Goal: Use online tool/utility: Use online tool/utility

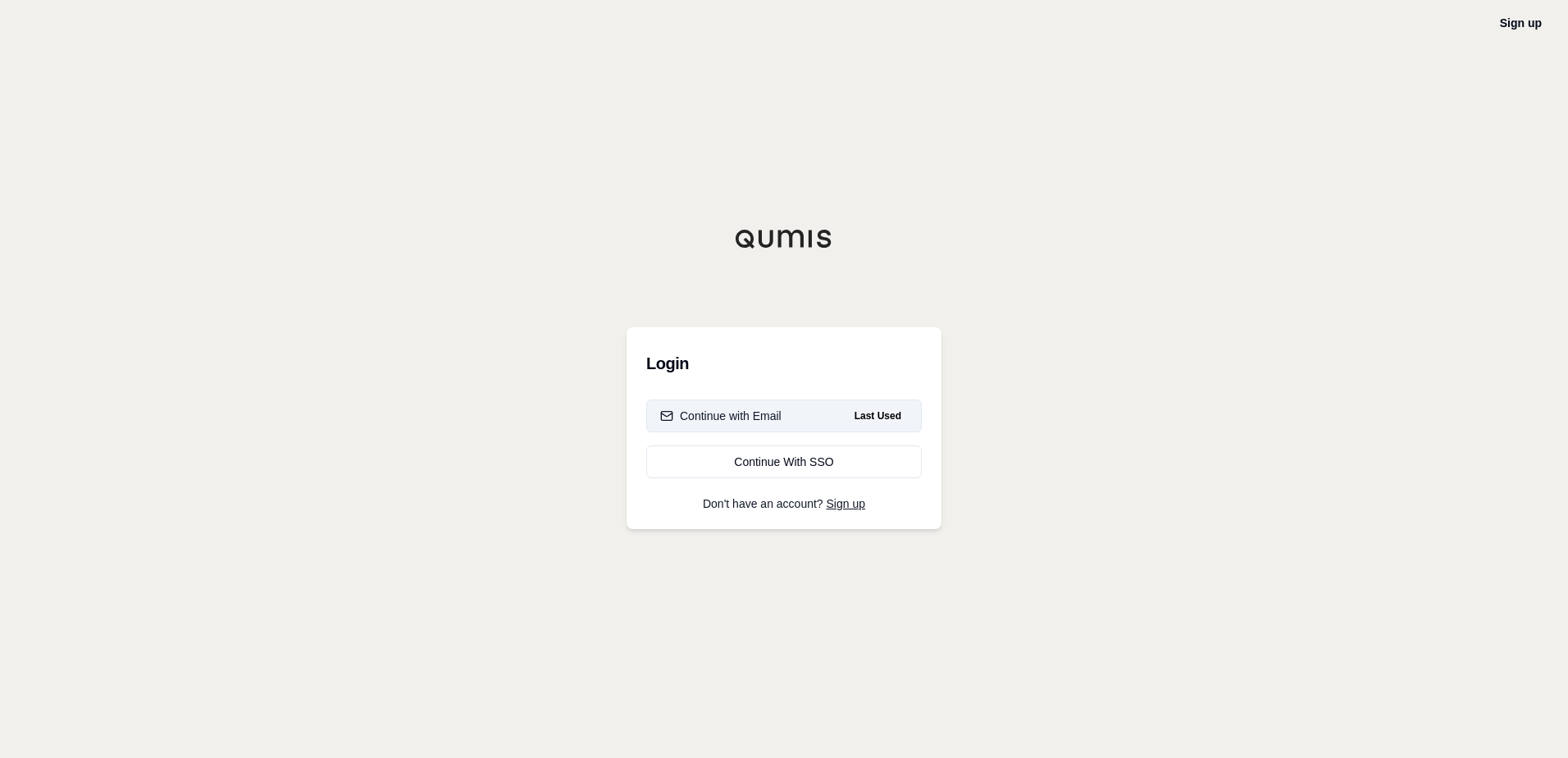
click at [721, 414] on div "Continue with Email" at bounding box center [721, 415] width 122 height 16
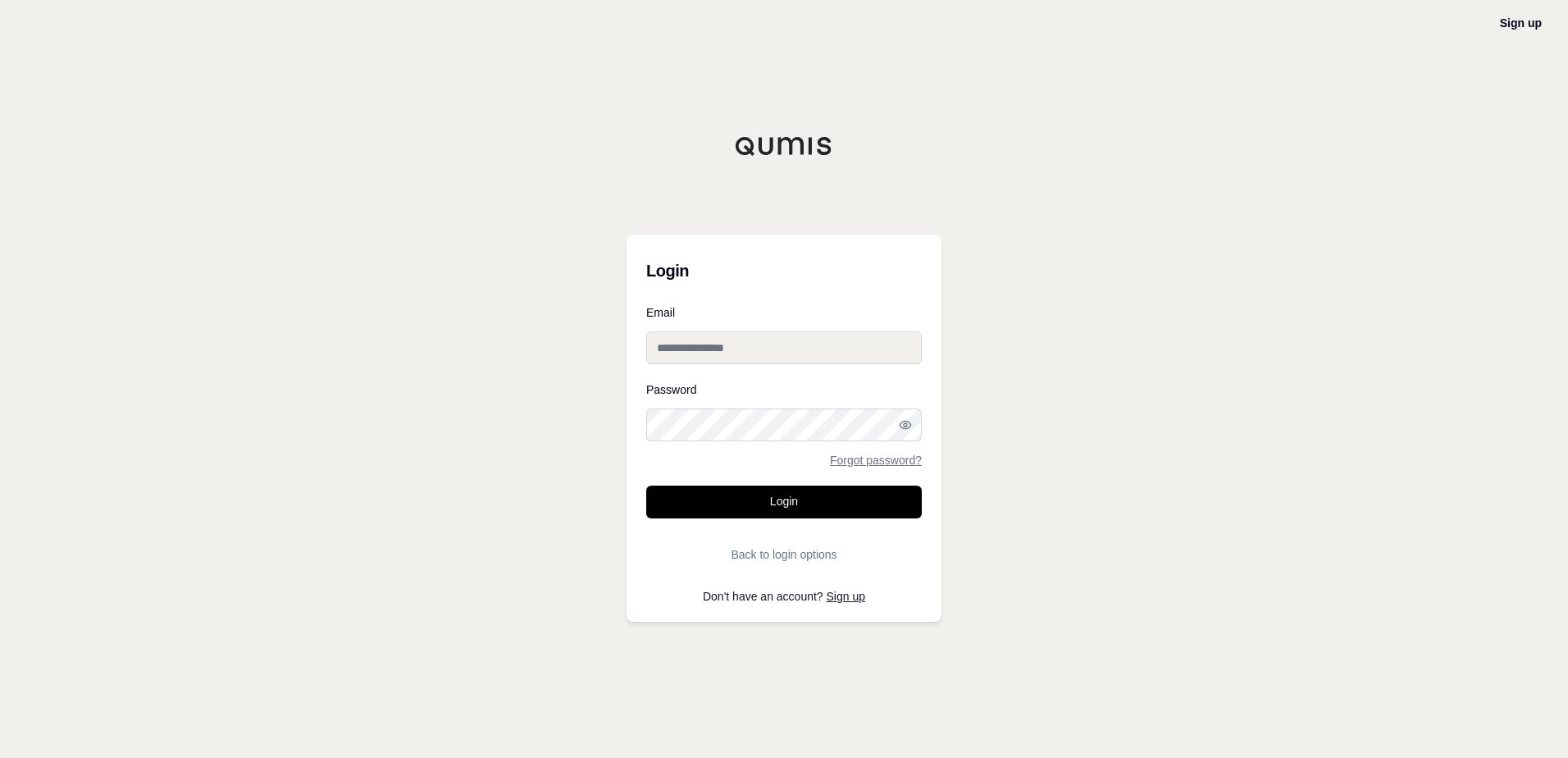
type input "**********"
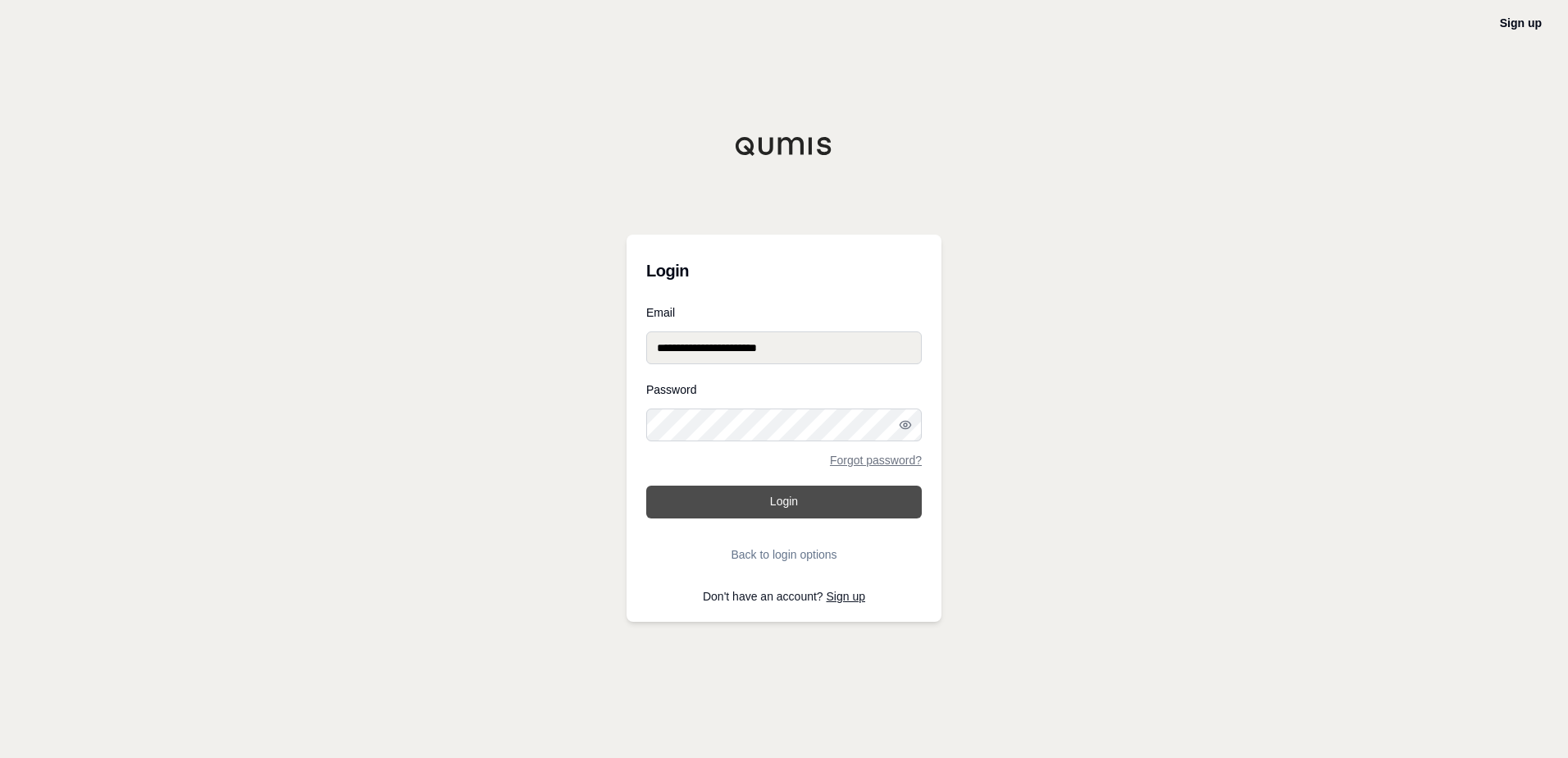
click at [743, 502] on button "Login" at bounding box center [784, 501] width 276 height 33
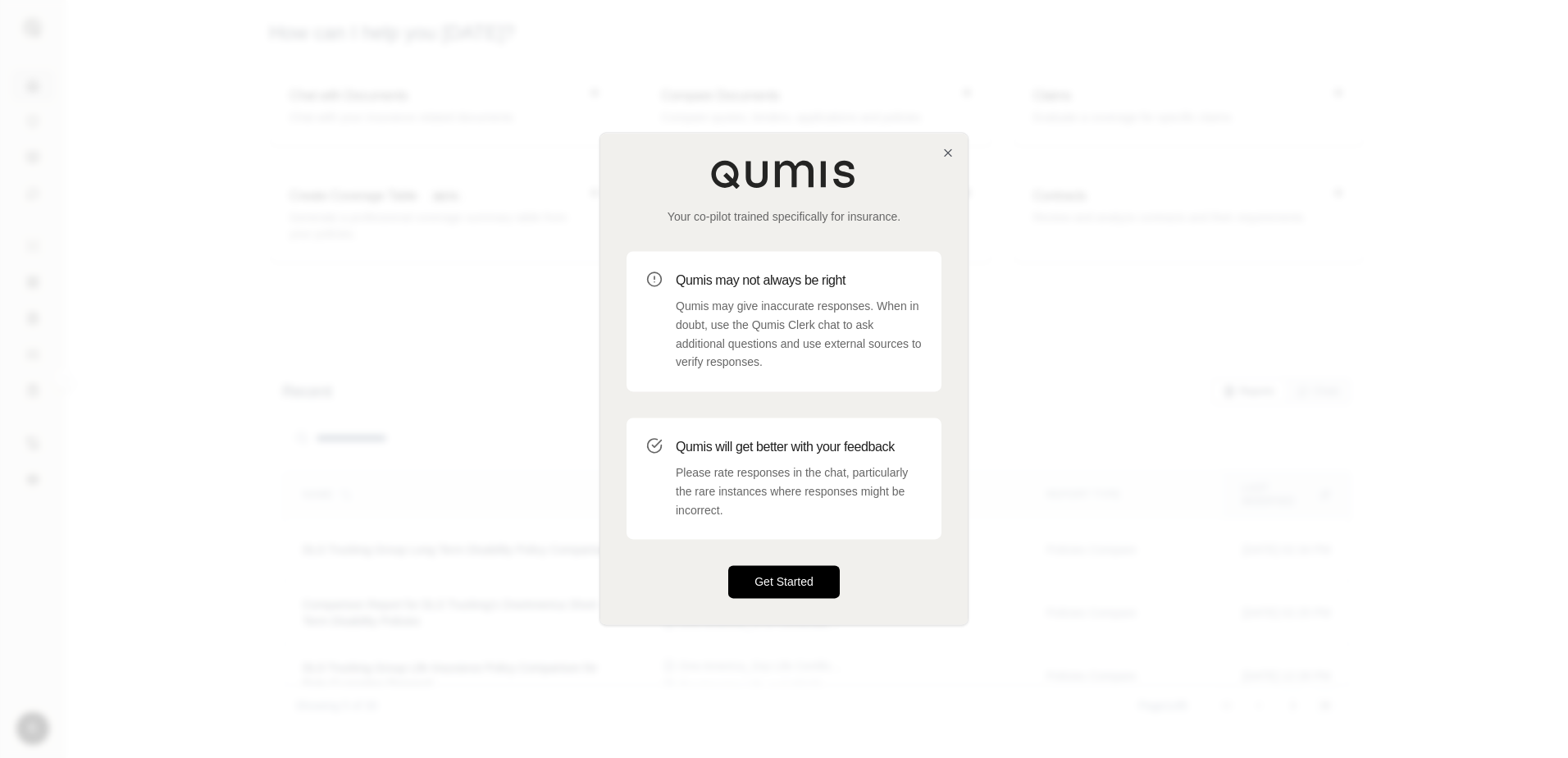
click at [774, 584] on button "Get Started" at bounding box center [784, 581] width 112 height 33
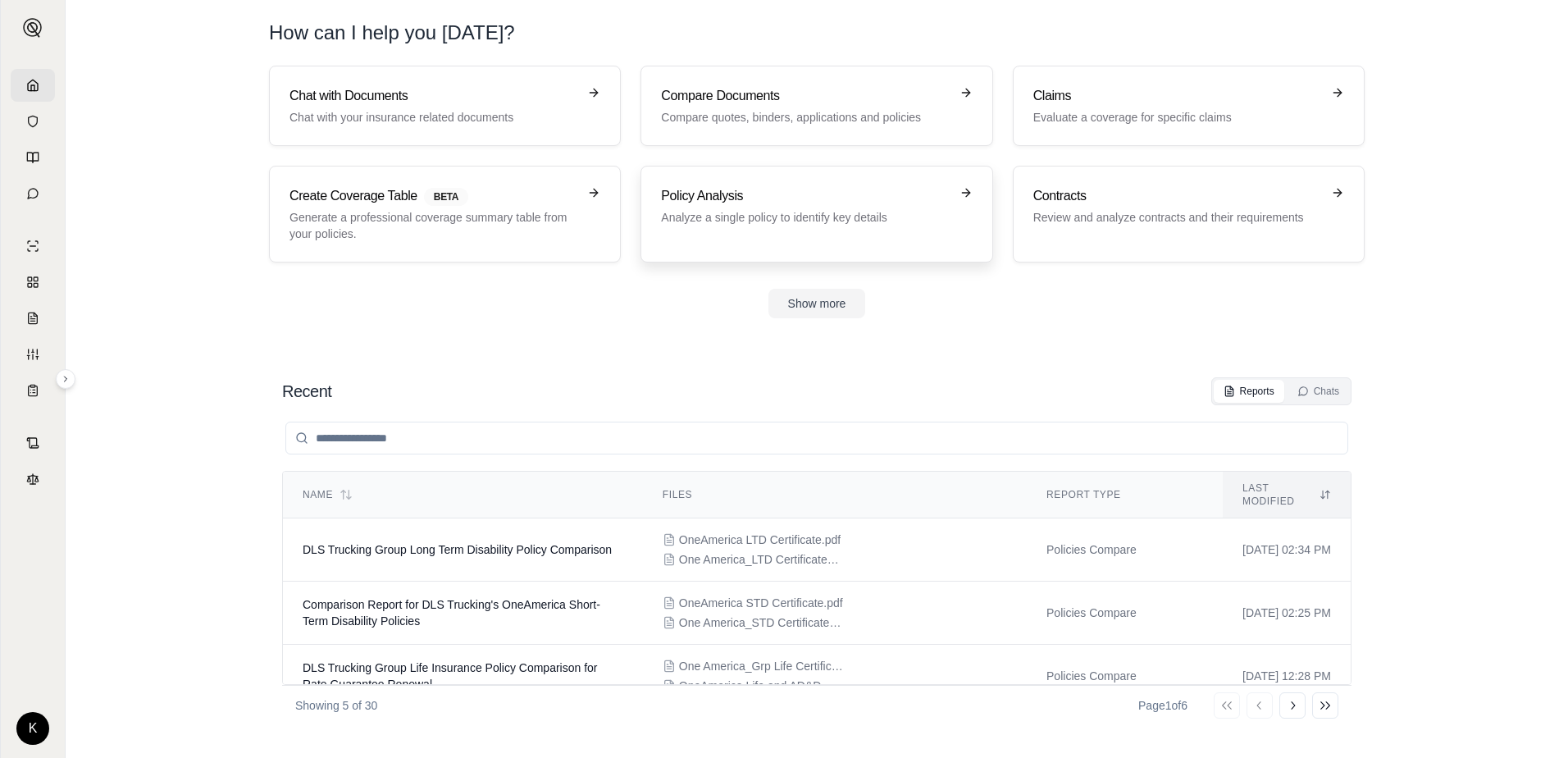
click at [755, 221] on p "Analyze a single policy to identify key details" at bounding box center [805, 217] width 288 height 16
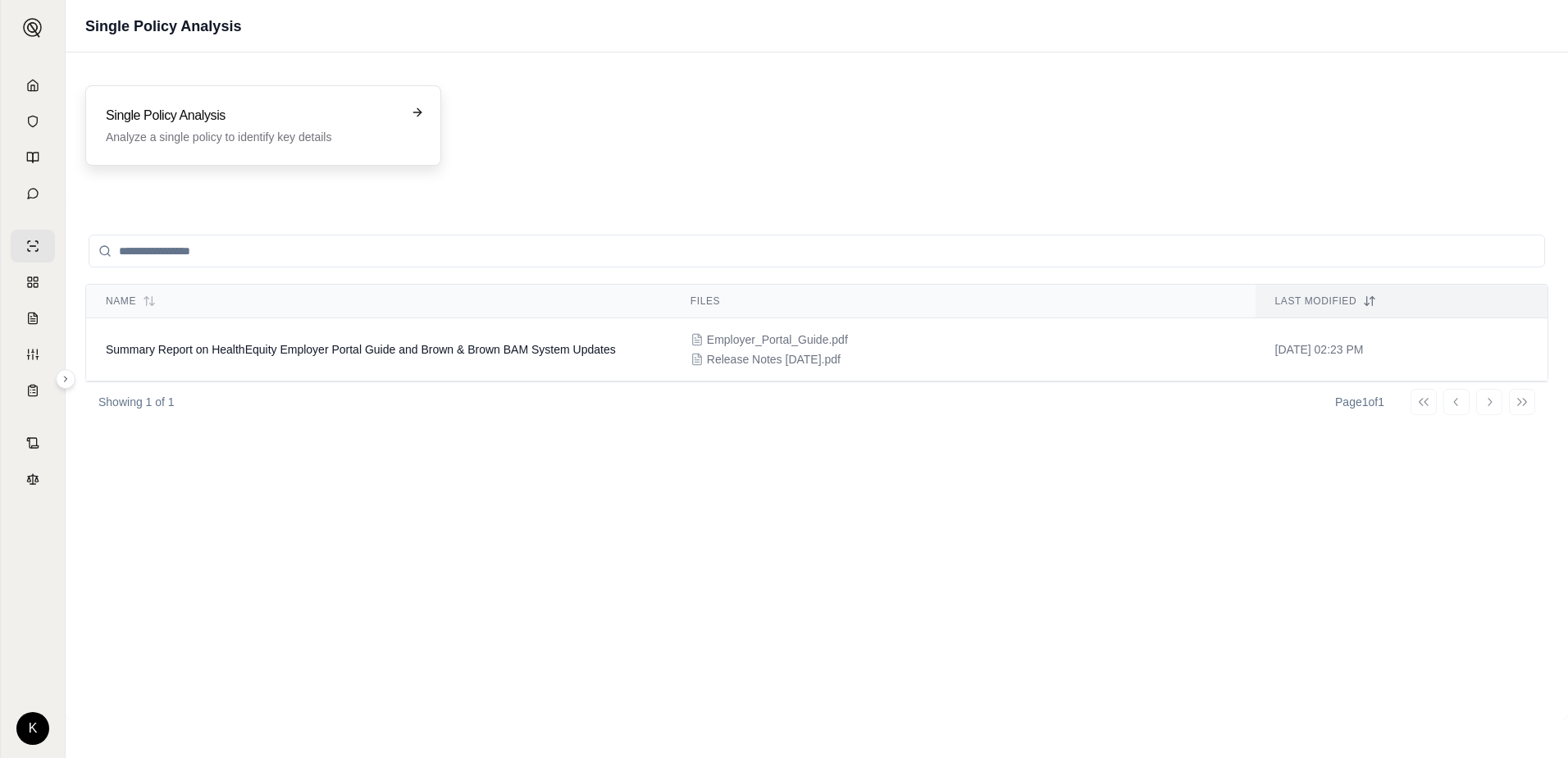
click at [357, 126] on div "Single Policy Analysis Analyze a single policy to identify key details" at bounding box center [252, 125] width 292 height 39
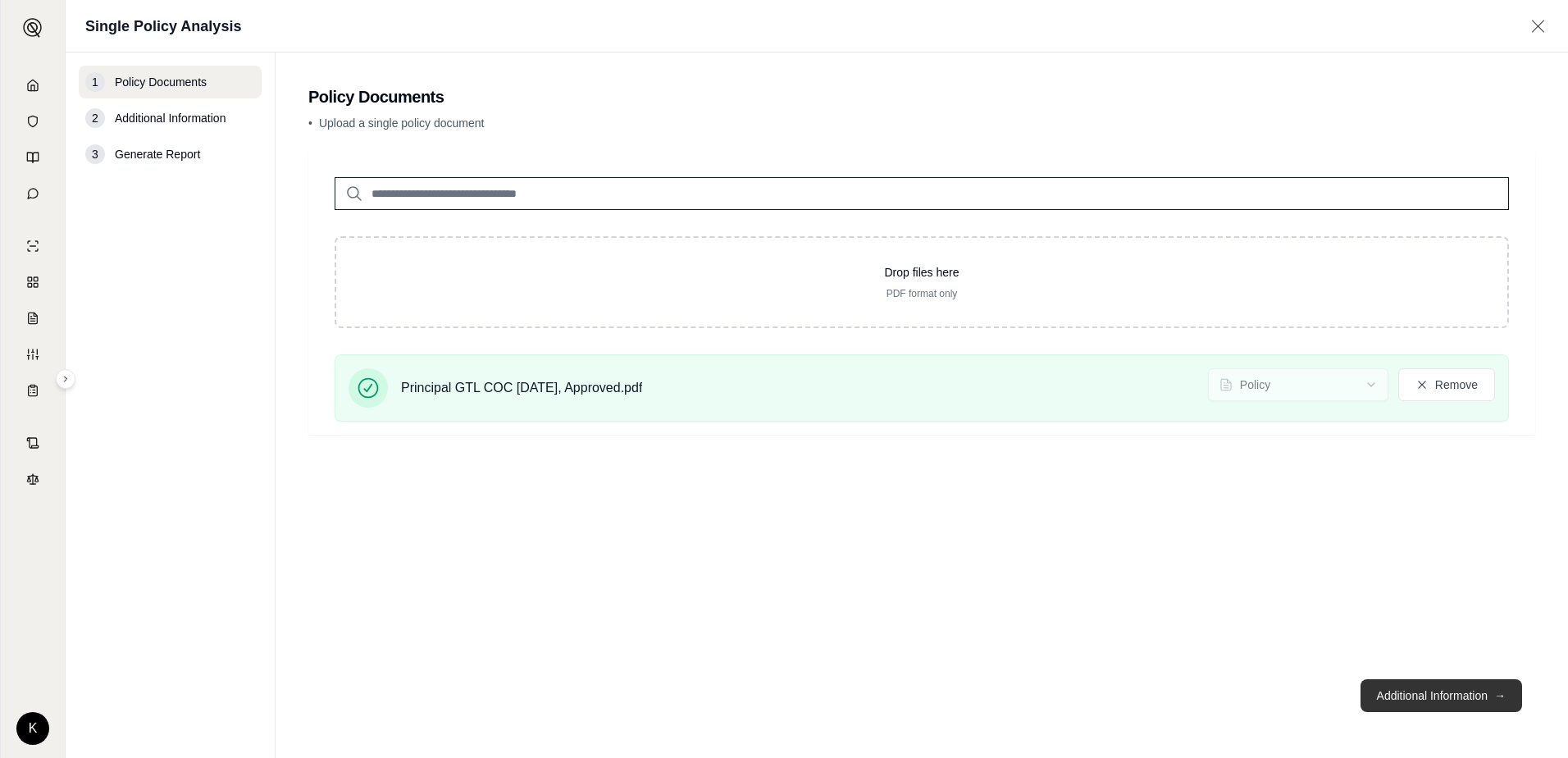
click at [1414, 699] on button "Additional Information →" at bounding box center [1441, 695] width 162 height 33
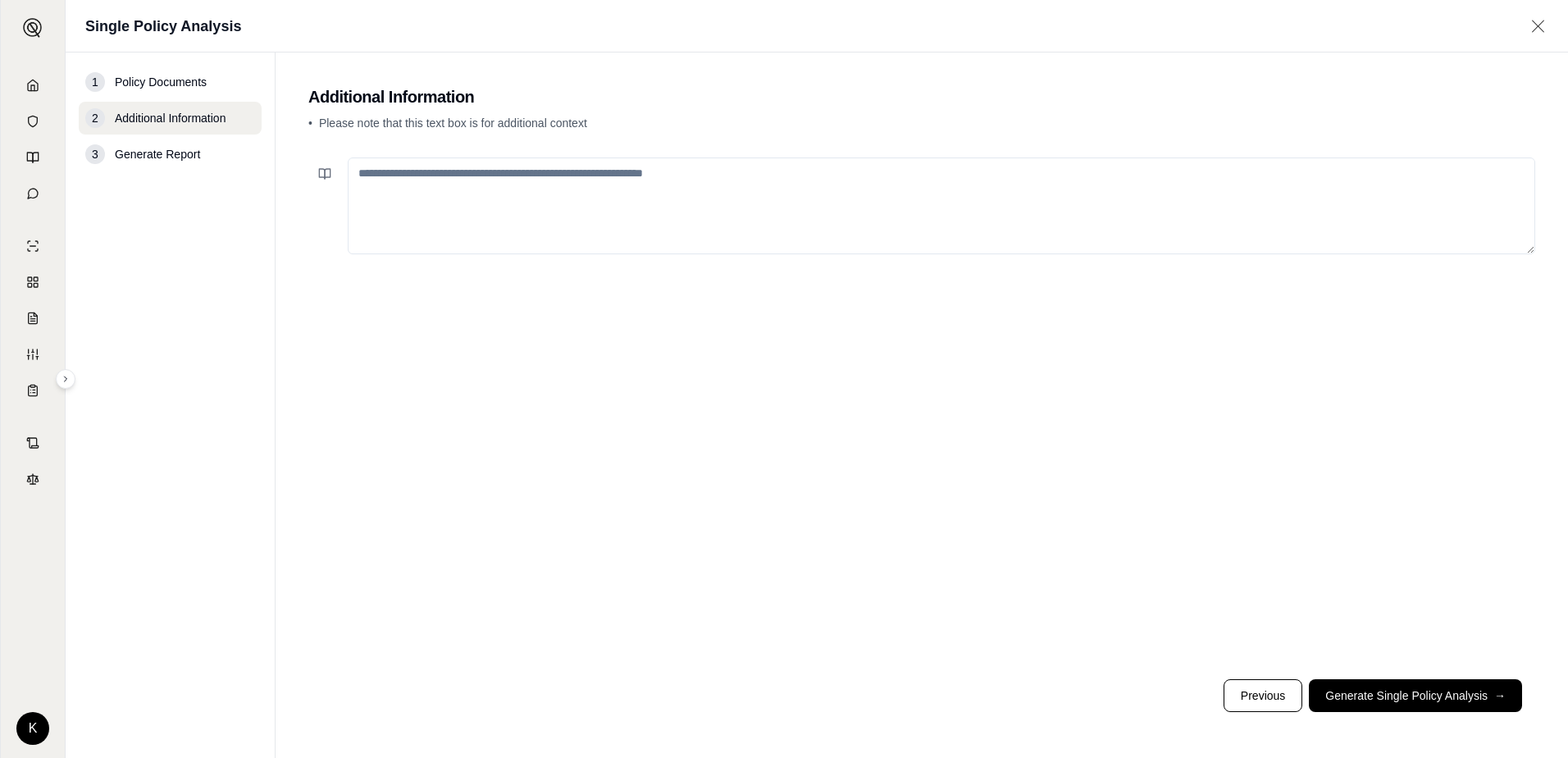
click at [451, 178] on textarea at bounding box center [941, 206] width 1187 height 97
type textarea "**********"
click at [1397, 697] on button "Generate Single Policy Analysis →" at bounding box center [1414, 695] width 213 height 33
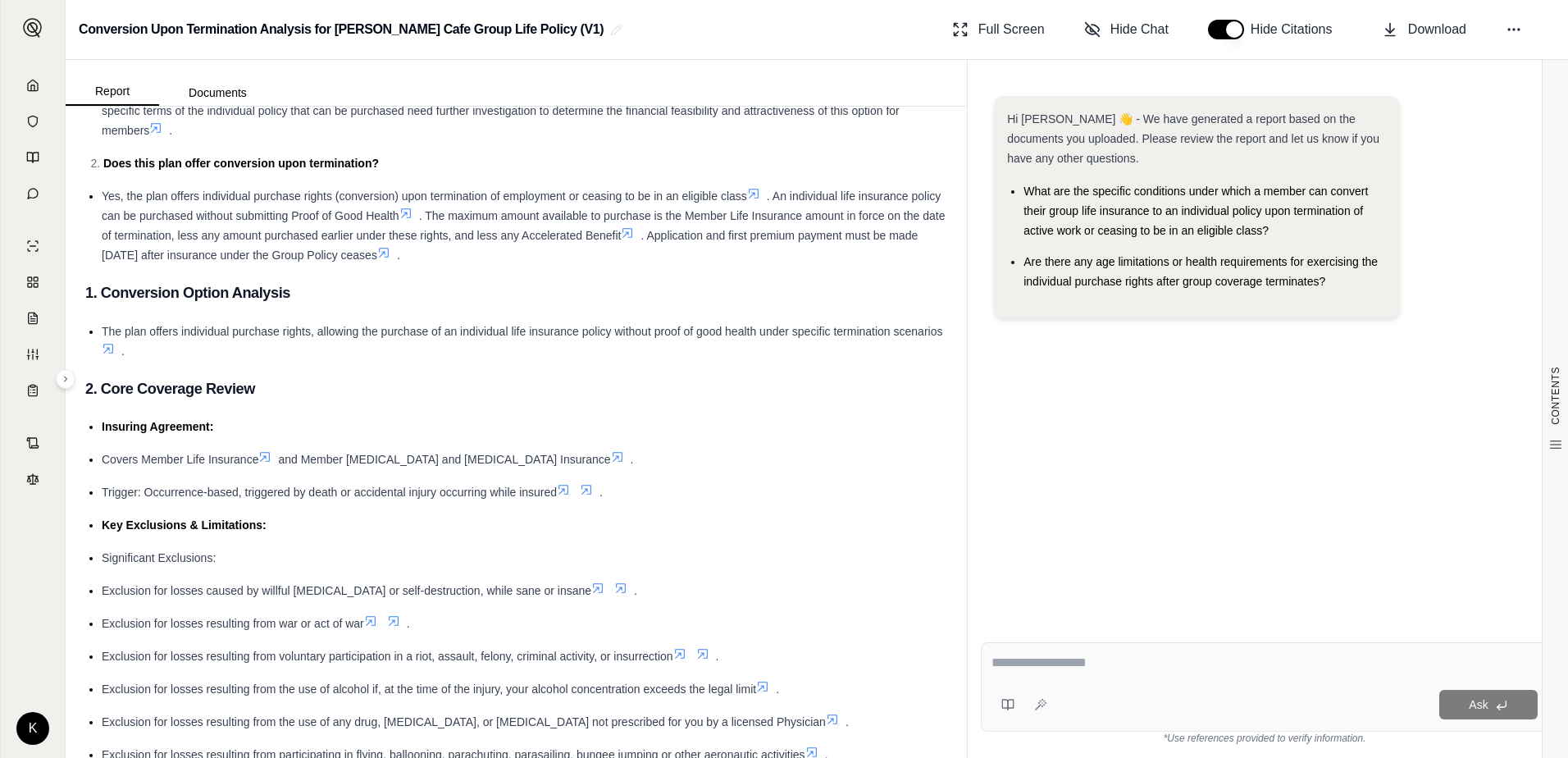
scroll to position [221, 0]
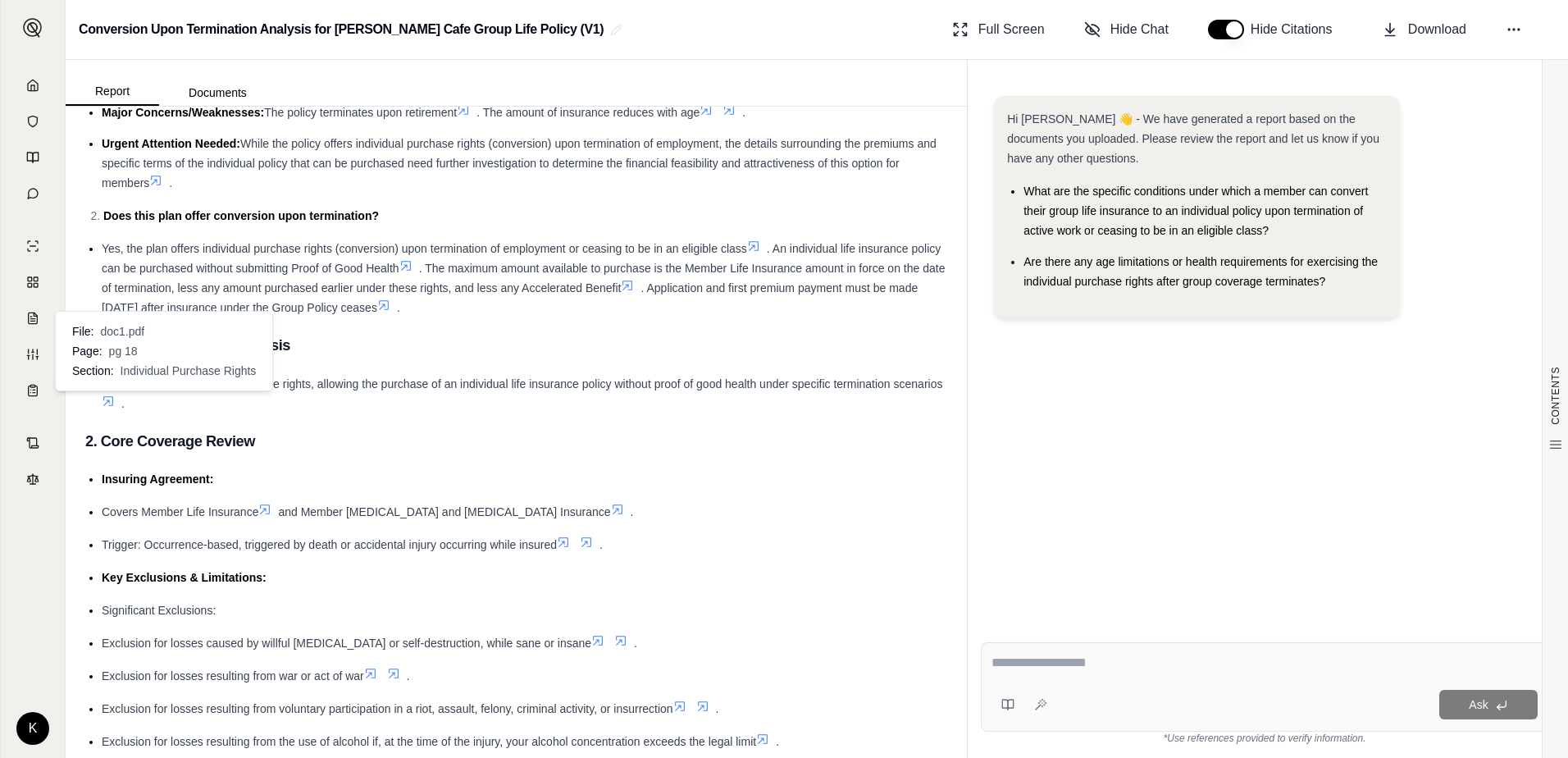
click at [115, 397] on icon at bounding box center [108, 400] width 13 height 13
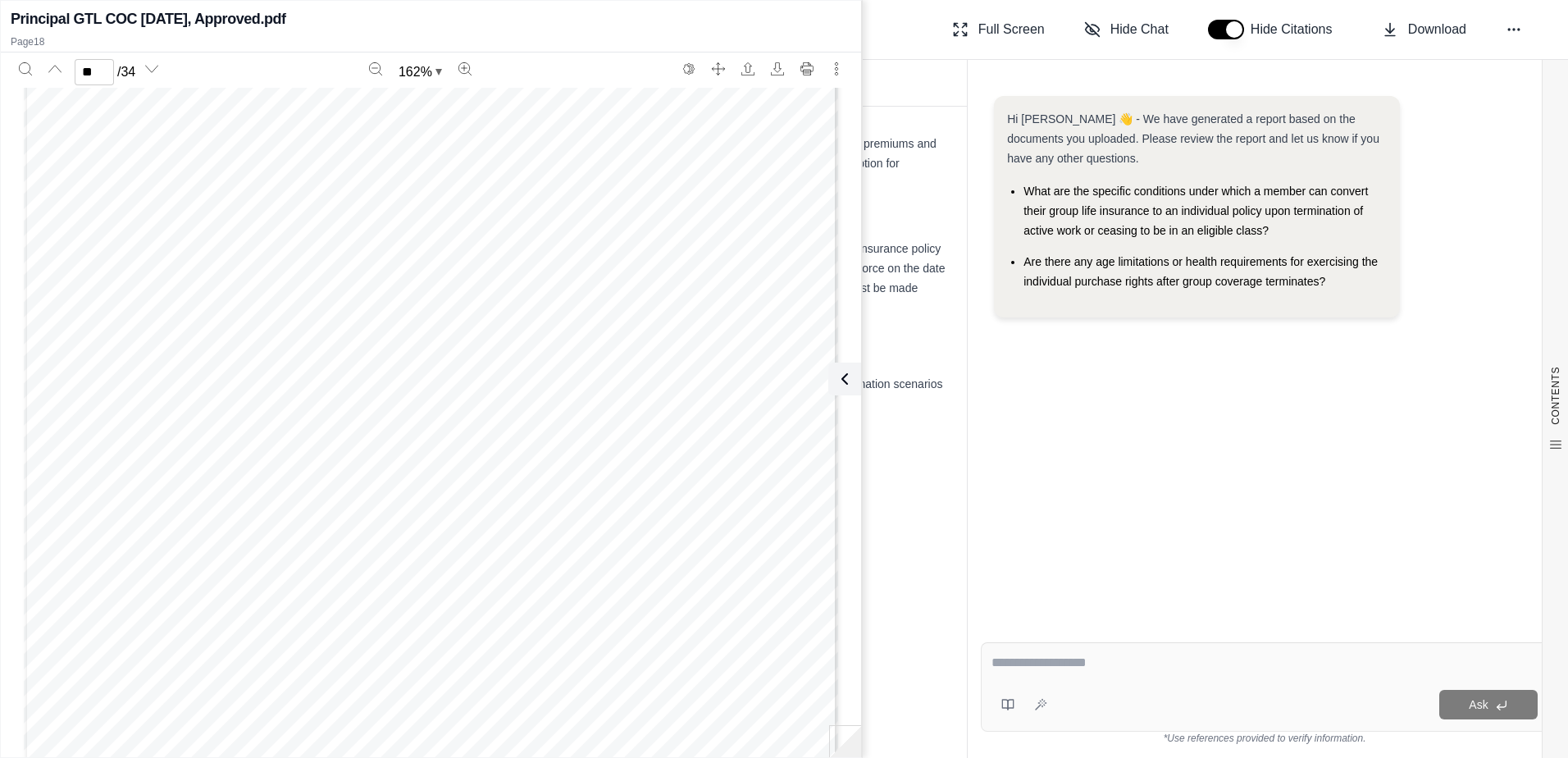
scroll to position [18157, 0]
type input "**"
click at [912, 510] on div "Covers Member Life Insurance and Member [MEDICAL_DATA] and [MEDICAL_DATA] Insur…" at bounding box center [524, 511] width 845 height 20
click at [1071, 462] on div "Hi [PERSON_NAME] 👋 - We have generated a report based on the documents you uplo…" at bounding box center [1264, 350] width 567 height 533
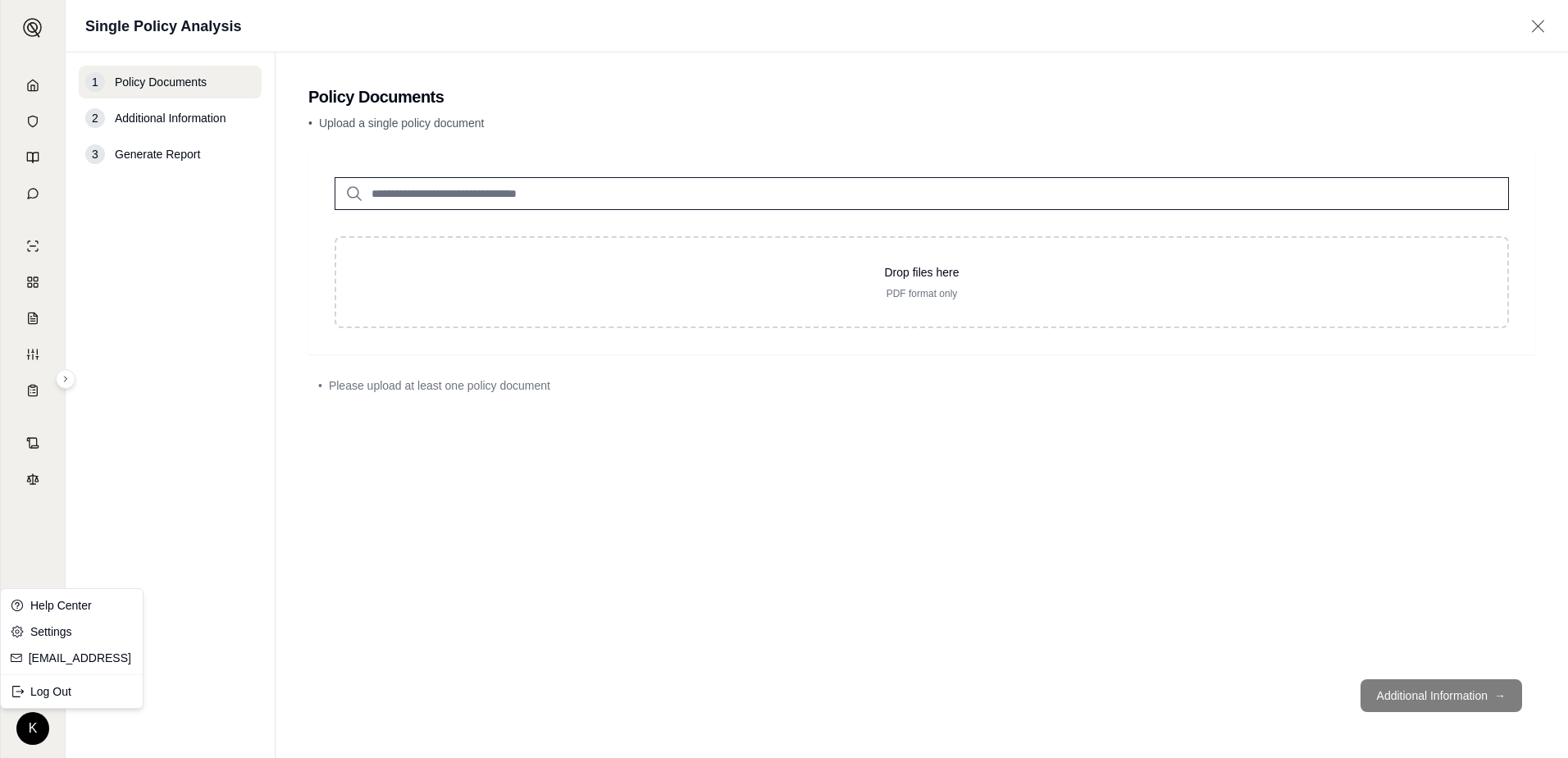
click at [35, 725] on html "K Single Policy Analysis 1 Policy Documents 2 Additional Information 3 Generate…" at bounding box center [784, 379] width 1568 height 758
click at [55, 693] on div "Log Out" at bounding box center [71, 691] width 135 height 26
